Goal: Find specific page/section: Find specific page/section

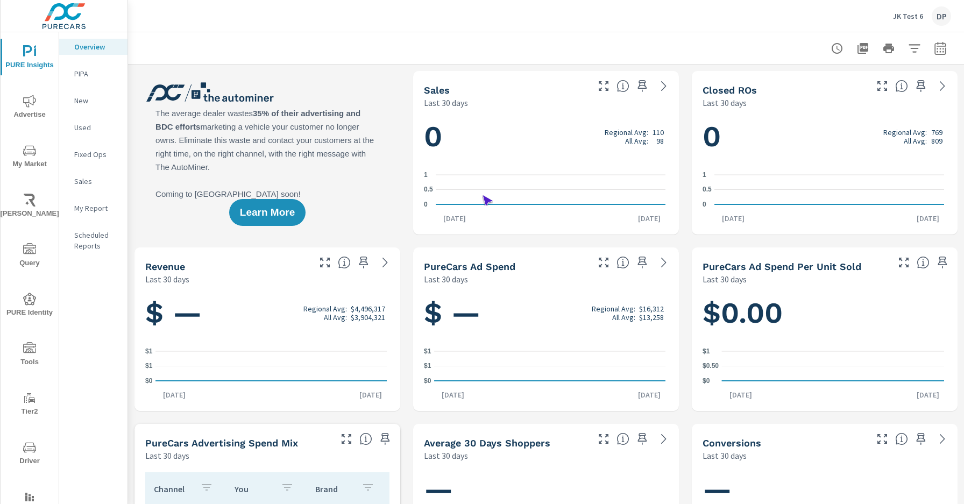
scroll to position [1, 0]
click at [27, 454] on span "Driver" at bounding box center [30, 454] width 52 height 26
